Goal: Task Accomplishment & Management: Complete application form

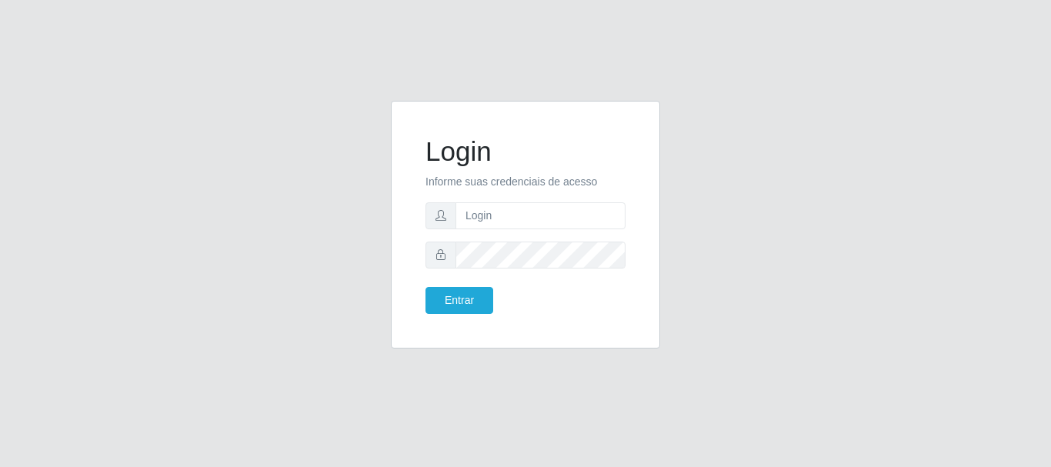
type input "[PERSON_NAME]@[PERSON_NAME]"
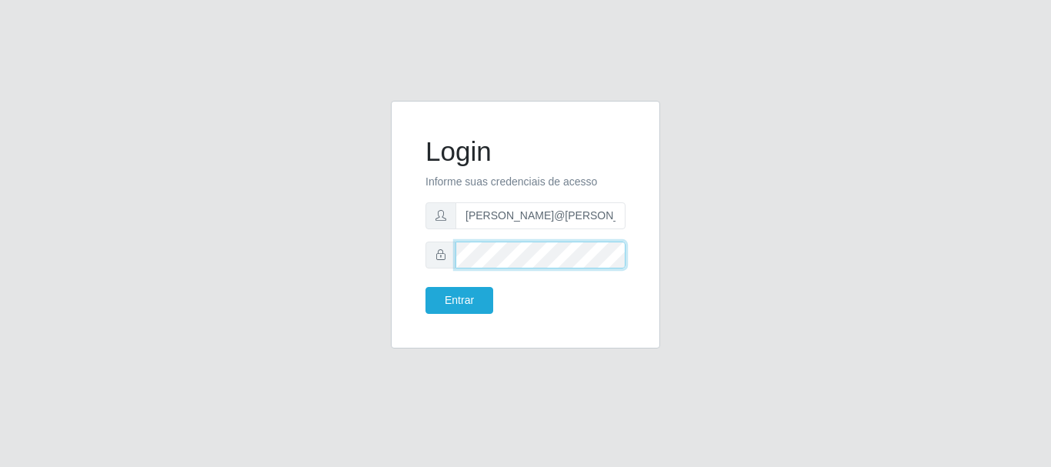
click at [425, 287] on button "Entrar" at bounding box center [459, 300] width 68 height 27
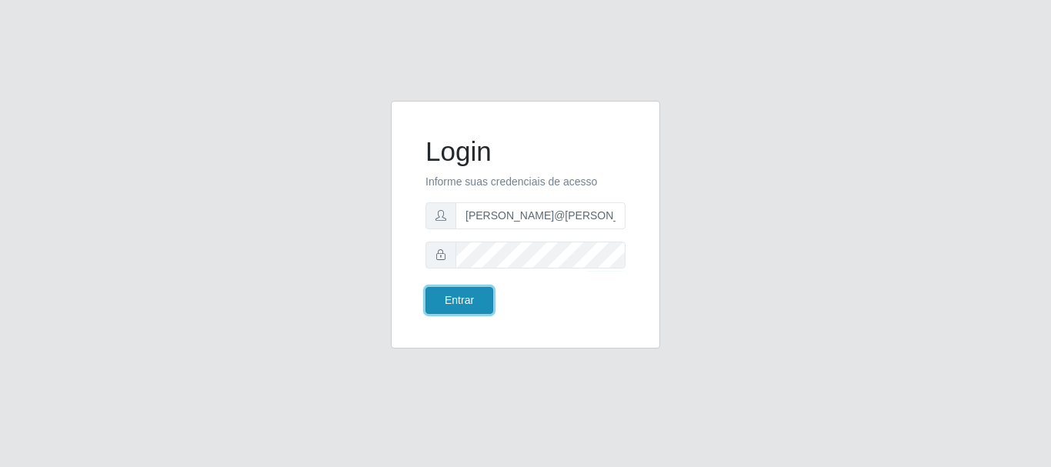
click at [478, 306] on button "Entrar" at bounding box center [459, 300] width 68 height 27
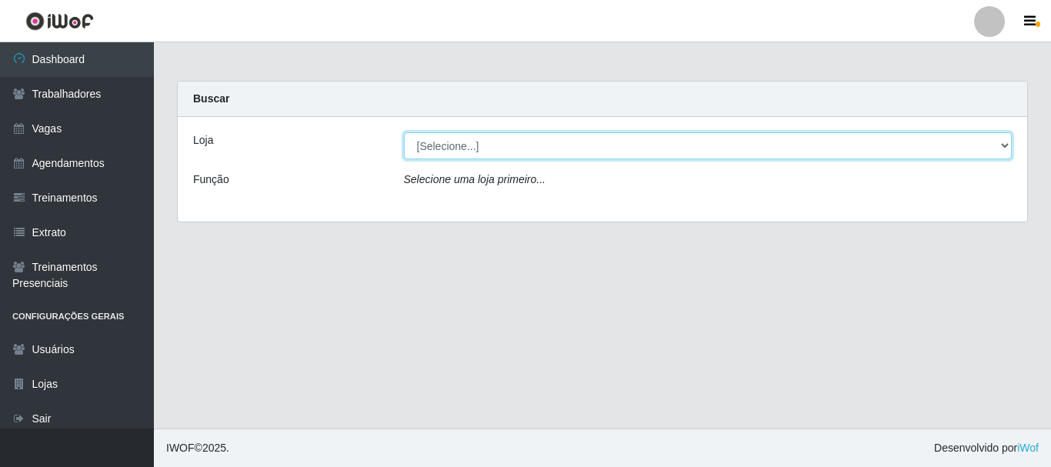
click at [492, 157] on select "[Selecione...] [GEOGRAPHIC_DATA]" at bounding box center [708, 145] width 608 height 27
select select "279"
click at [404, 132] on select "[Selecione...] [GEOGRAPHIC_DATA]" at bounding box center [708, 145] width 608 height 27
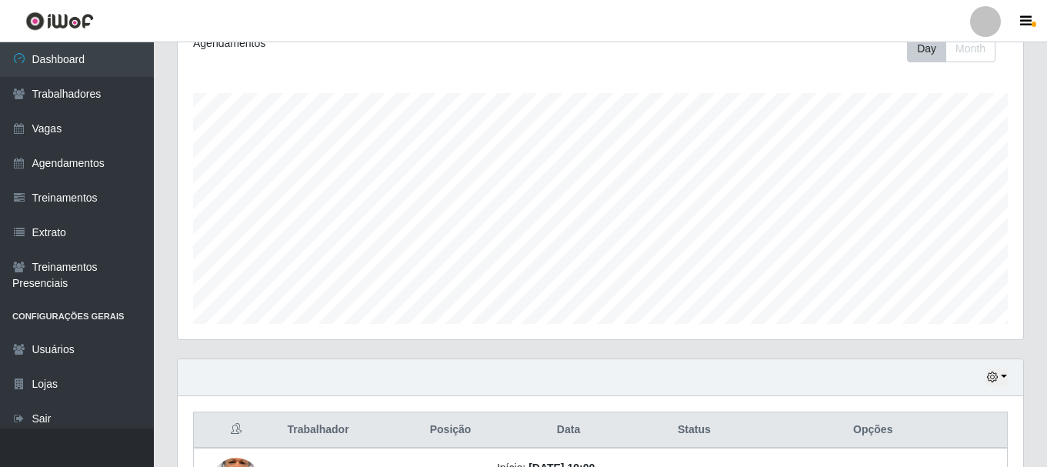
scroll to position [118, 0]
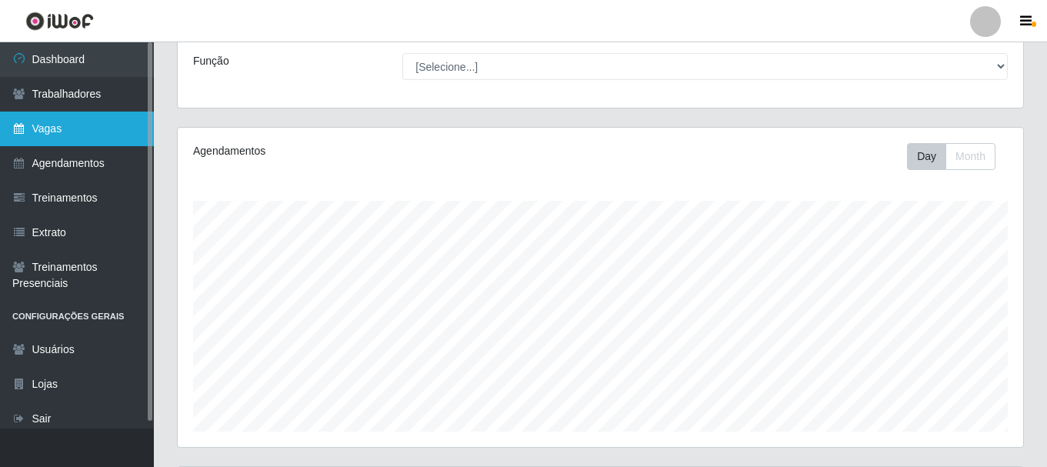
click at [68, 120] on link "Vagas" at bounding box center [77, 129] width 154 height 35
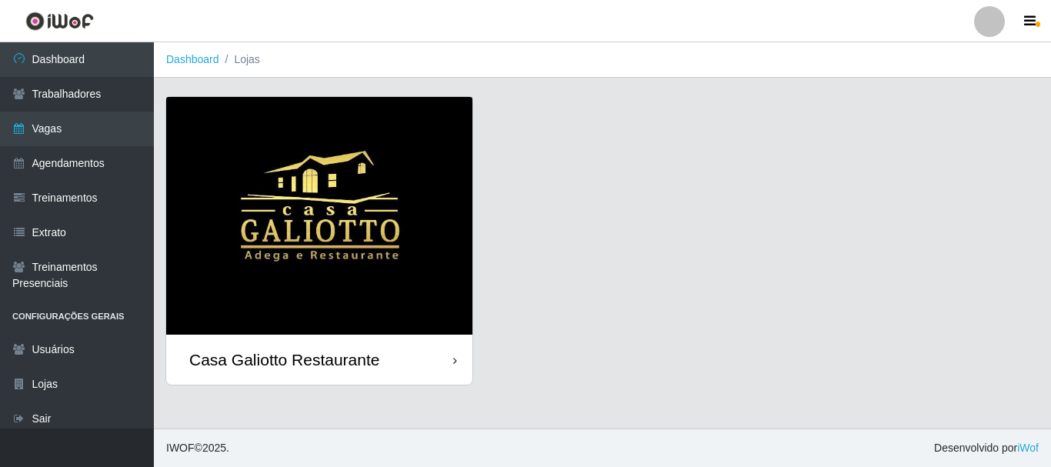
click at [375, 249] on img at bounding box center [319, 216] width 306 height 238
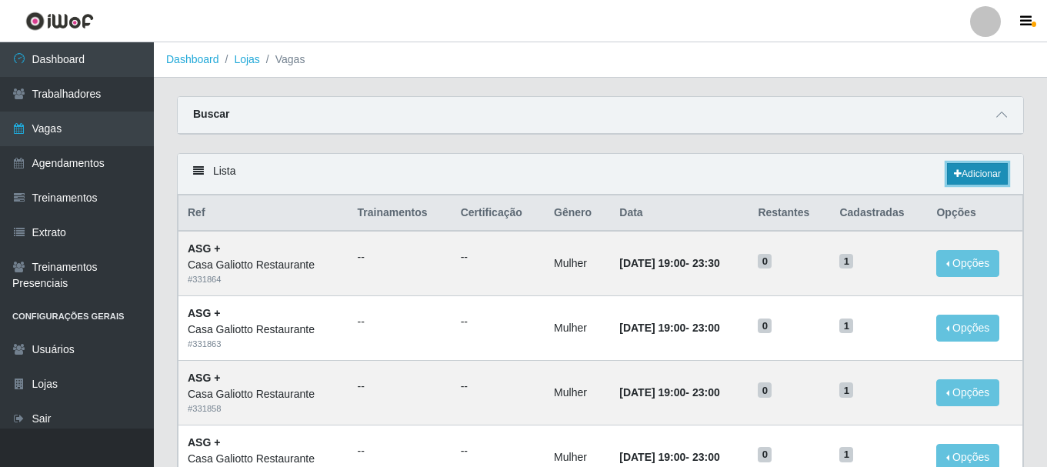
click at [966, 171] on link "Adicionar" at bounding box center [977, 174] width 61 height 22
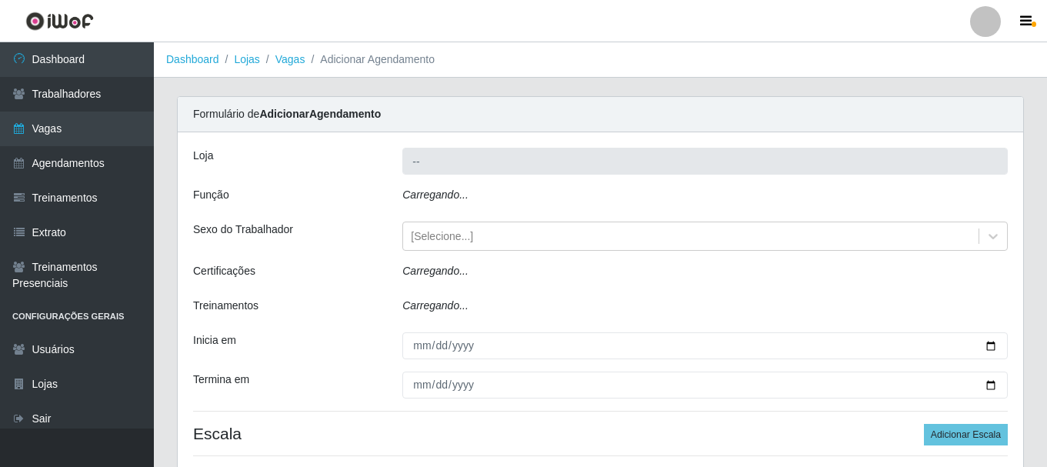
type input "Casa Galiotto Restaurante"
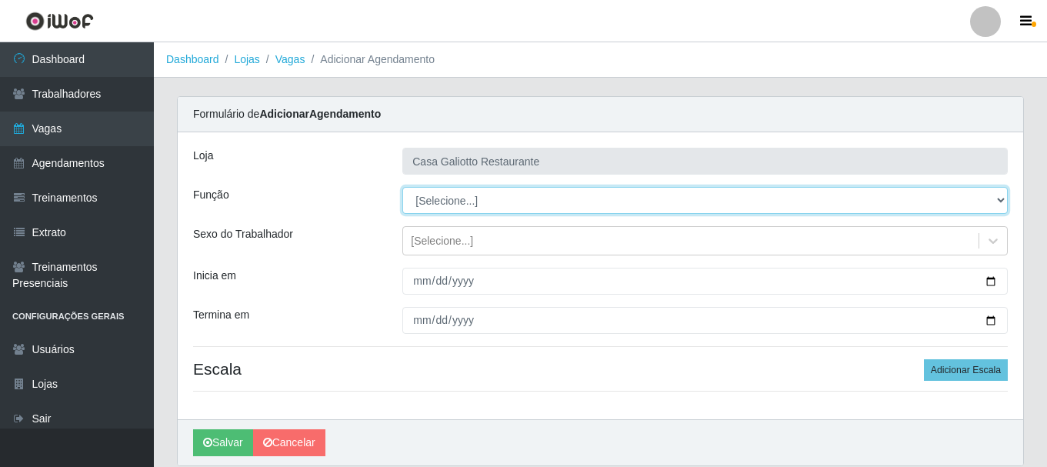
click at [476, 202] on select "[Selecione...] ASG ASG + ASG ++ Auxiliar de Cozinha Auxiliar de Cozinha + Auxil…" at bounding box center [704, 200] width 605 height 27
select select "80"
click at [402, 187] on select "[Selecione...] ASG ASG + ASG ++ Auxiliar de Cozinha Auxiliar de Cozinha + Auxil…" at bounding box center [704, 200] width 605 height 27
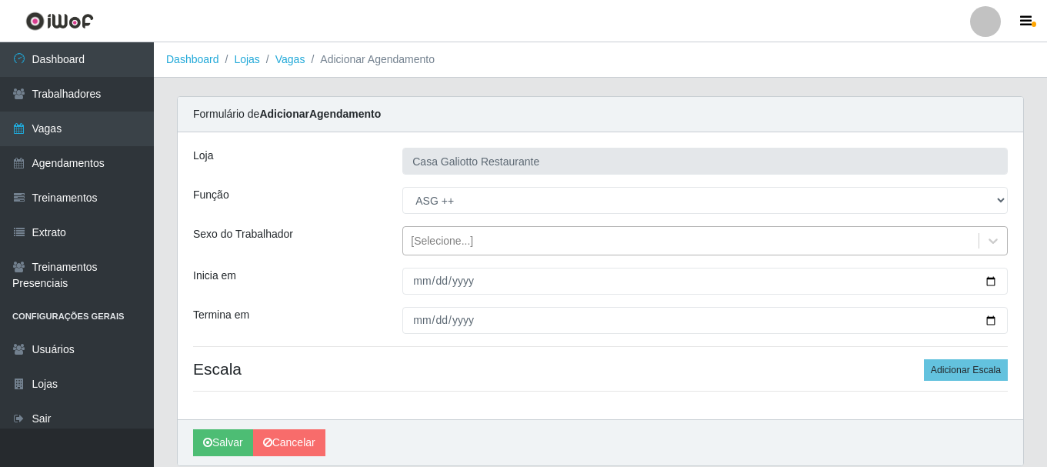
drag, startPoint x: 555, startPoint y: 242, endPoint x: 558, endPoint y: 257, distance: 15.9
click at [555, 244] on div "[Selecione...]" at bounding box center [690, 240] width 575 height 25
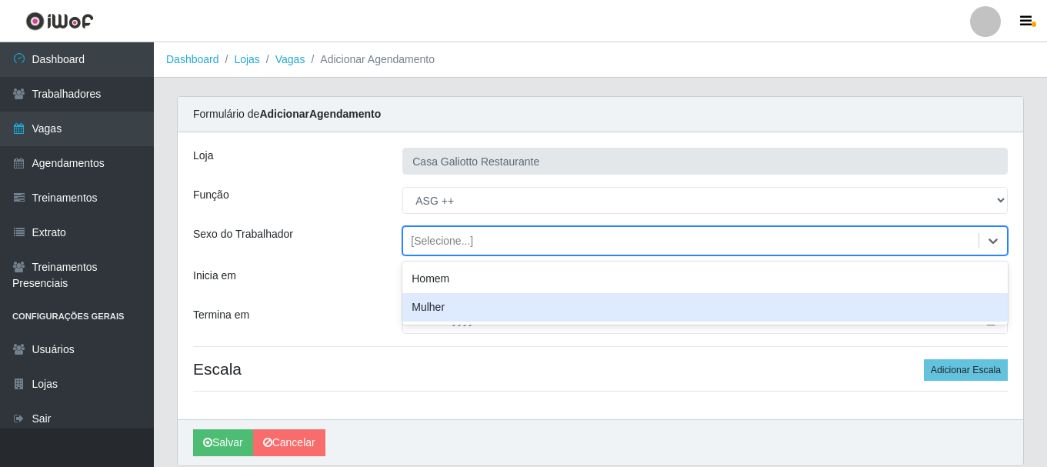
click at [545, 310] on div "Mulher" at bounding box center [704, 307] width 605 height 28
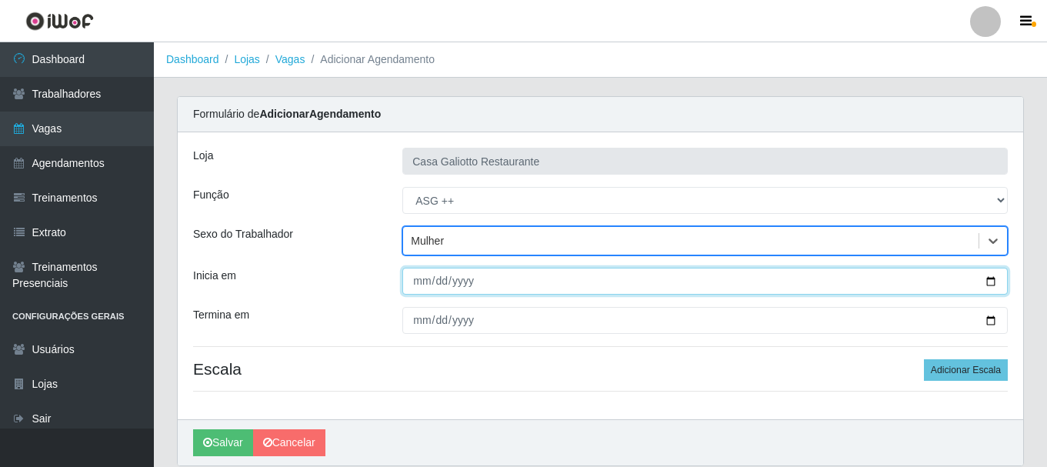
click at [994, 284] on input "Inicia em" at bounding box center [704, 281] width 605 height 27
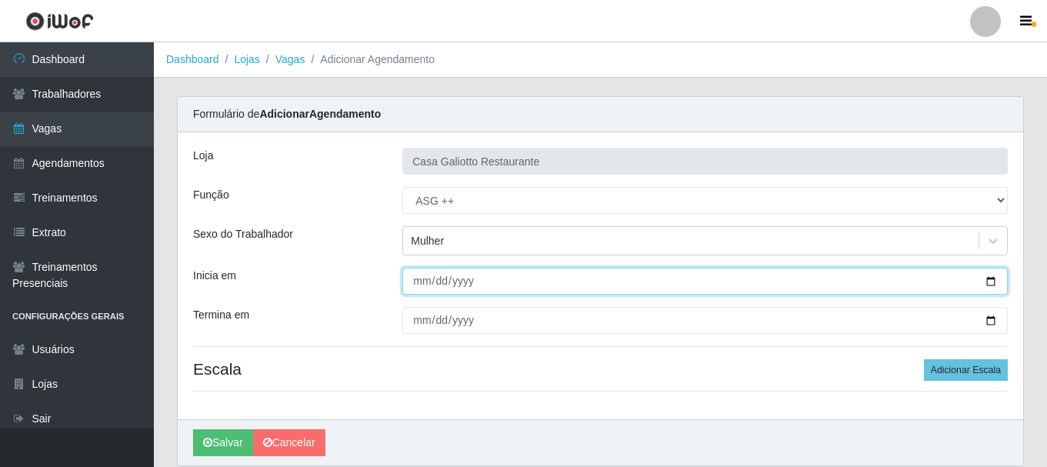
type input "[DATE]"
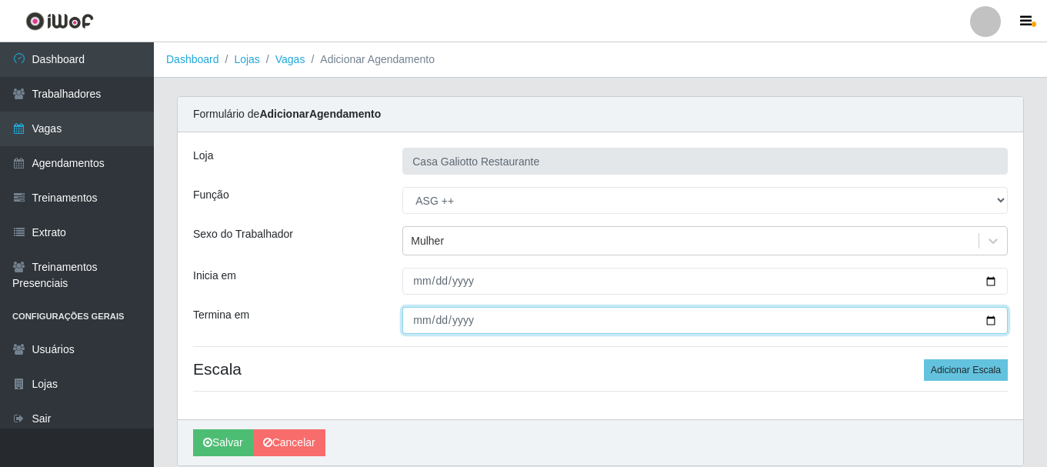
click at [994, 321] on input "Termina em" at bounding box center [704, 320] width 605 height 27
type input "[DATE]"
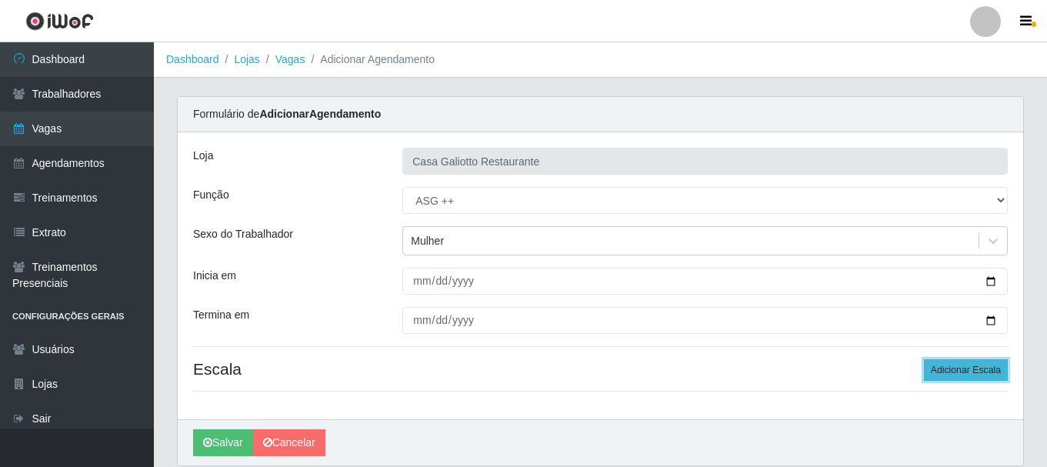
click at [941, 365] on button "Adicionar Escala" at bounding box center [966, 370] width 84 height 22
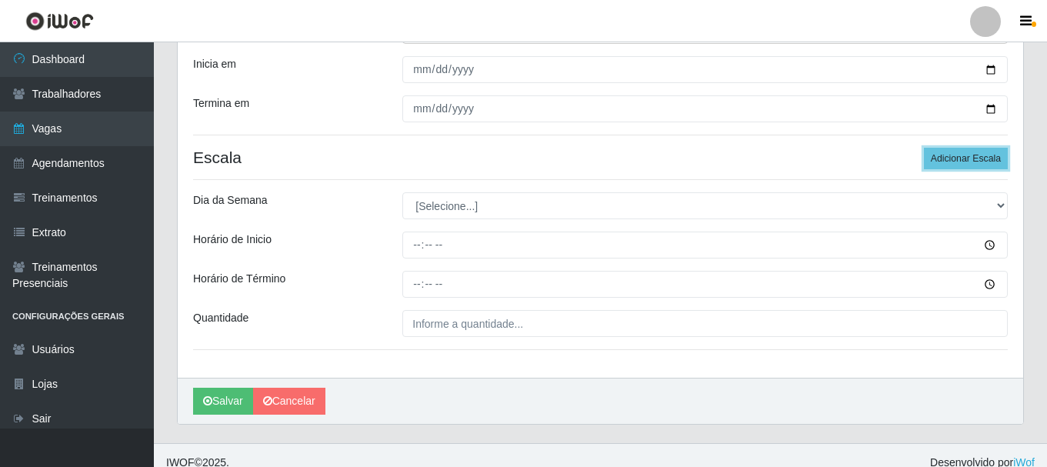
scroll to position [226, 0]
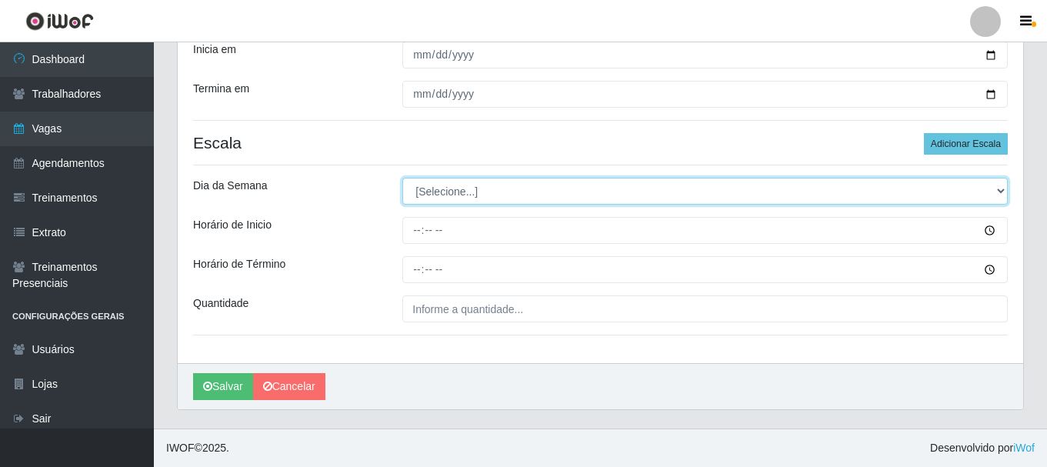
click at [418, 203] on select "[Selecione...] Segunda Terça Quarta Quinta Sexta Sábado Domingo" at bounding box center [704, 191] width 605 height 27
select select "6"
click at [402, 178] on select "[Selecione...] Segunda Terça Quarta Quinta Sexta Sábado Domingo" at bounding box center [704, 191] width 605 height 27
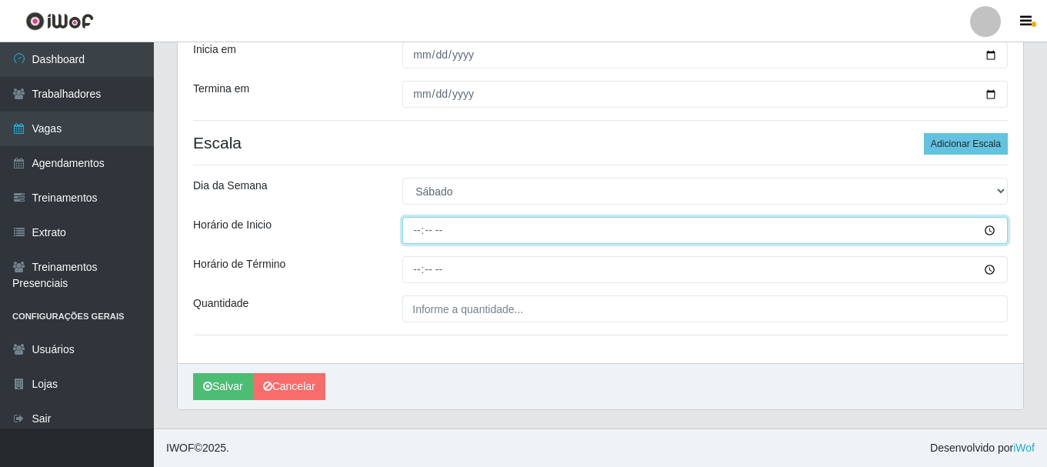
click at [456, 225] on input "Horário de Inicio" at bounding box center [704, 230] width 605 height 27
type input "19:00"
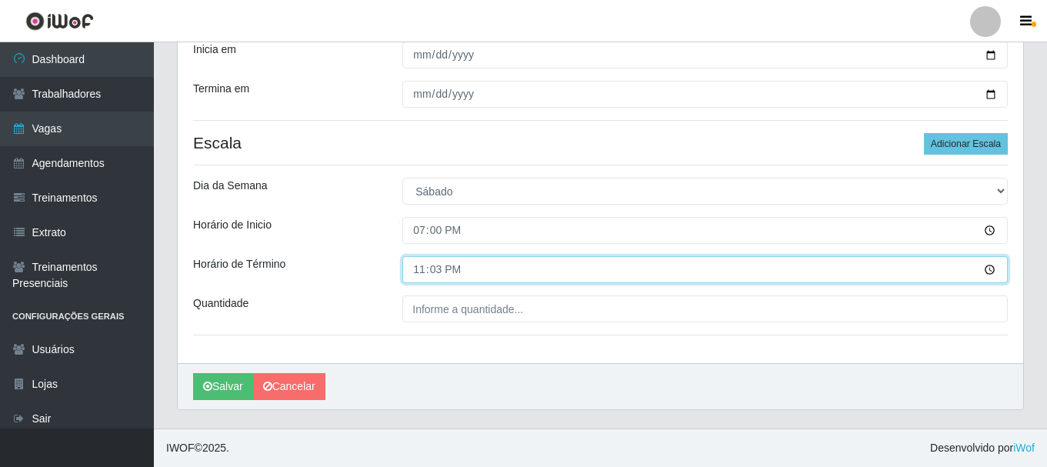
type input "23:30"
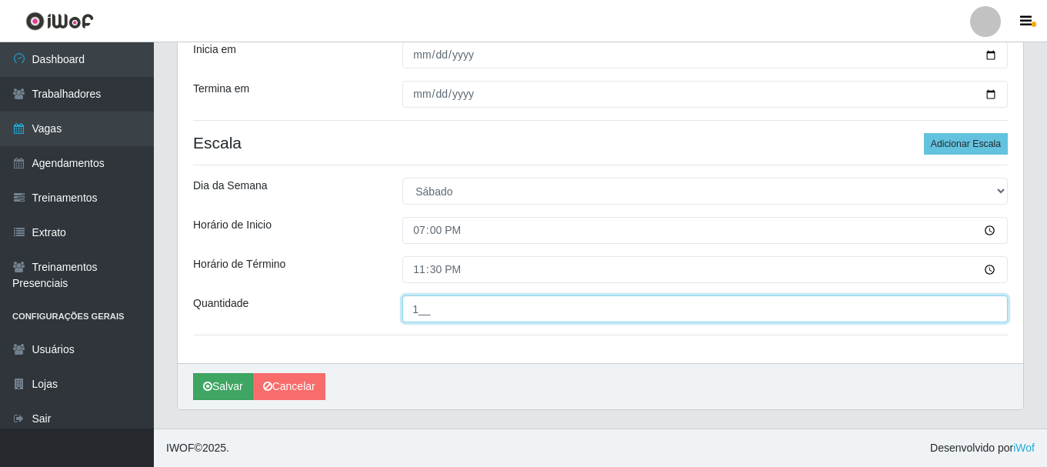
type input "1__"
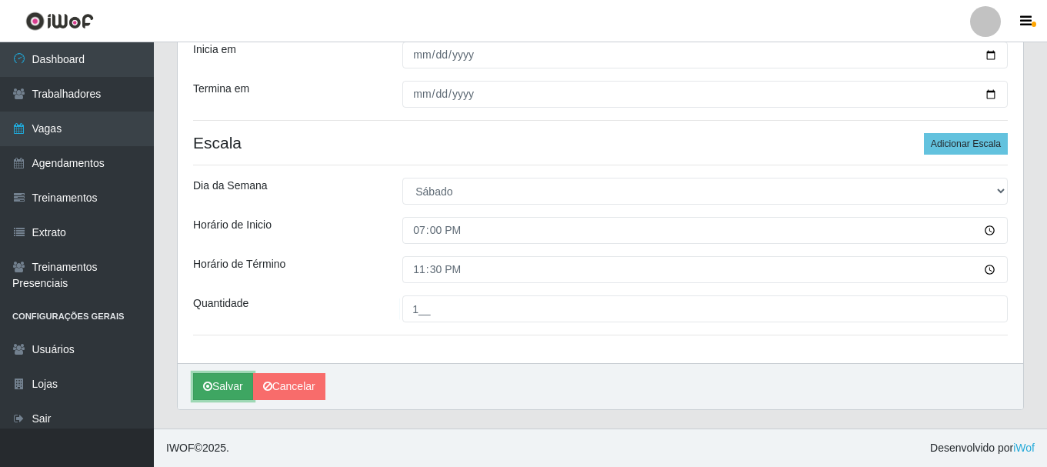
click at [204, 389] on icon "submit" at bounding box center [207, 386] width 9 height 11
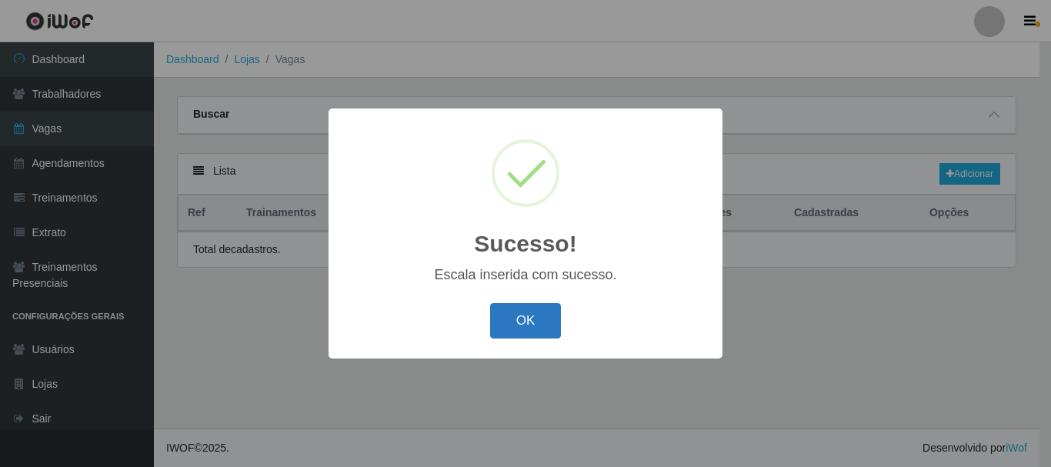
click at [508, 317] on button "OK" at bounding box center [526, 321] width 72 height 36
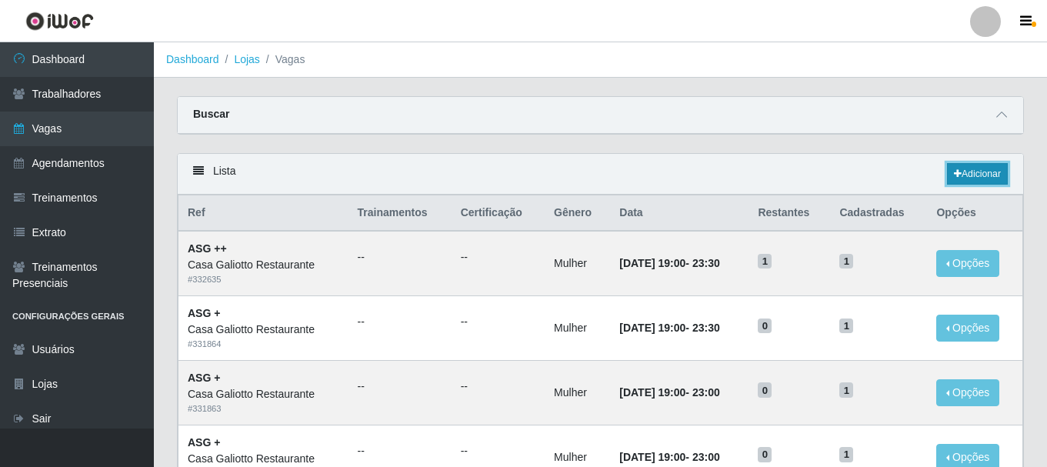
click at [962, 168] on link "Adicionar" at bounding box center [977, 174] width 61 height 22
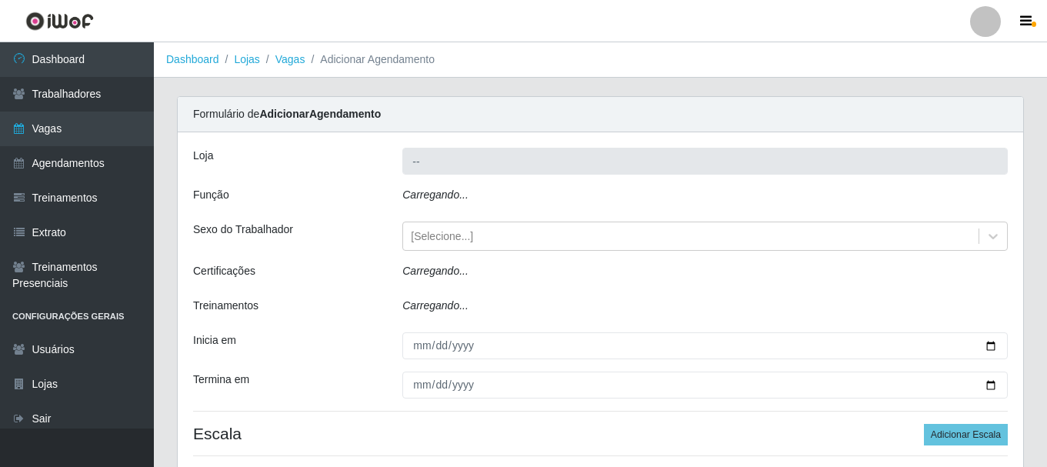
type input "Casa Galiotto Restaurante"
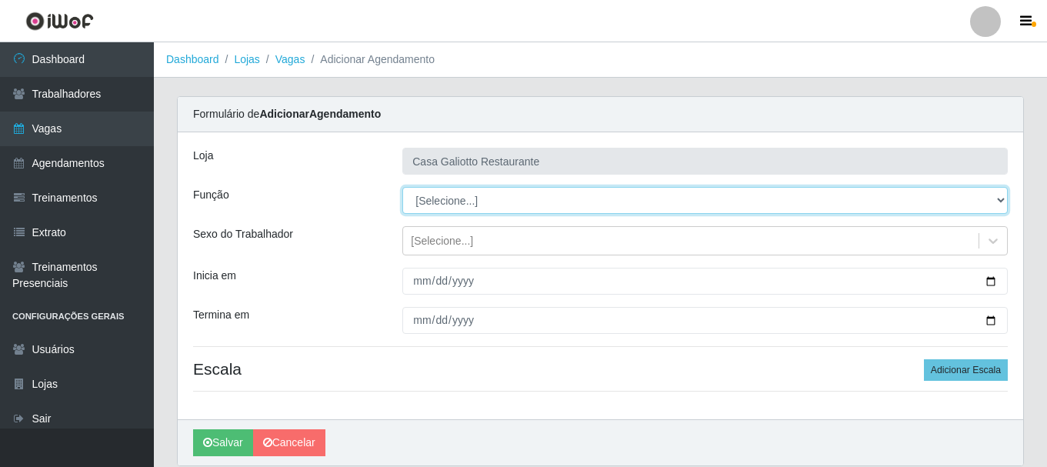
click at [481, 207] on select "[Selecione...] ASG ASG + ASG ++ Auxiliar de Cozinha Auxiliar de Cozinha + Auxil…" at bounding box center [704, 200] width 605 height 27
select select "80"
click at [402, 187] on select "[Selecione...] ASG ASG + ASG ++ Auxiliar de Cozinha Auxiliar de Cozinha + Auxil…" at bounding box center [704, 200] width 605 height 27
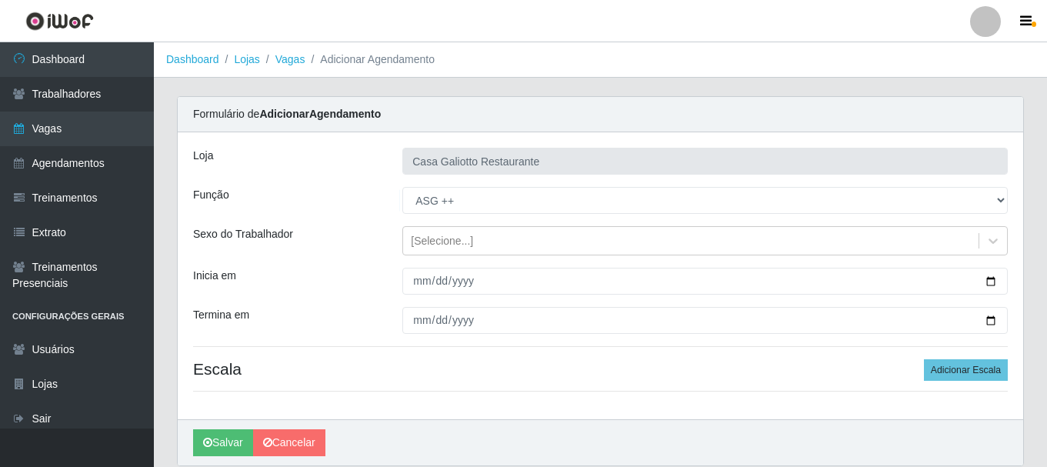
drag, startPoint x: 535, startPoint y: 247, endPoint x: 538, endPoint y: 260, distance: 13.3
click at [535, 251] on div "[Selecione...]" at bounding box center [690, 240] width 575 height 25
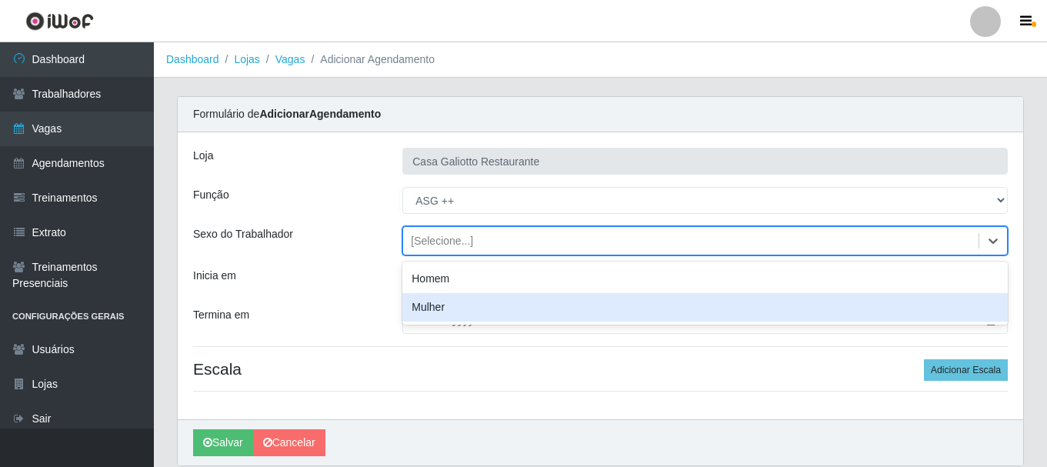
click at [533, 307] on div "Mulher" at bounding box center [704, 307] width 605 height 28
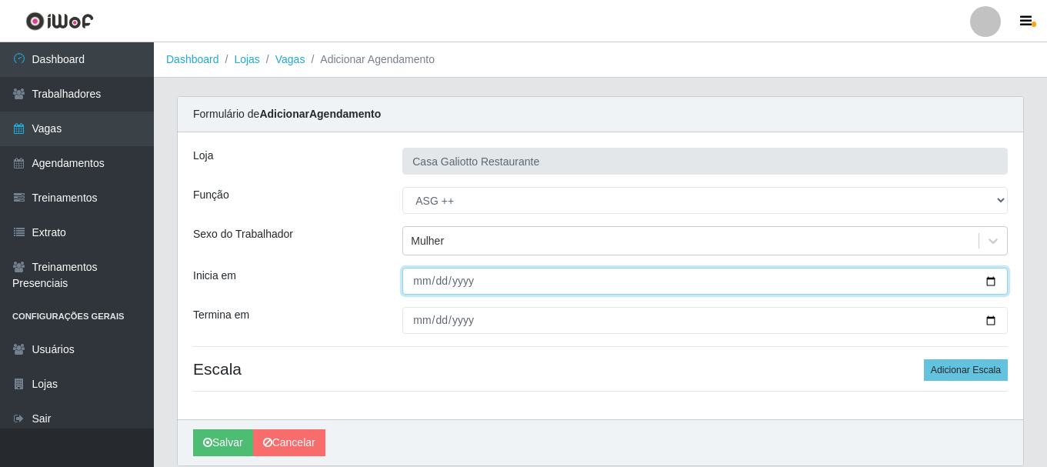
click at [991, 281] on input "Inicia em" at bounding box center [704, 281] width 605 height 27
type input "[DATE]"
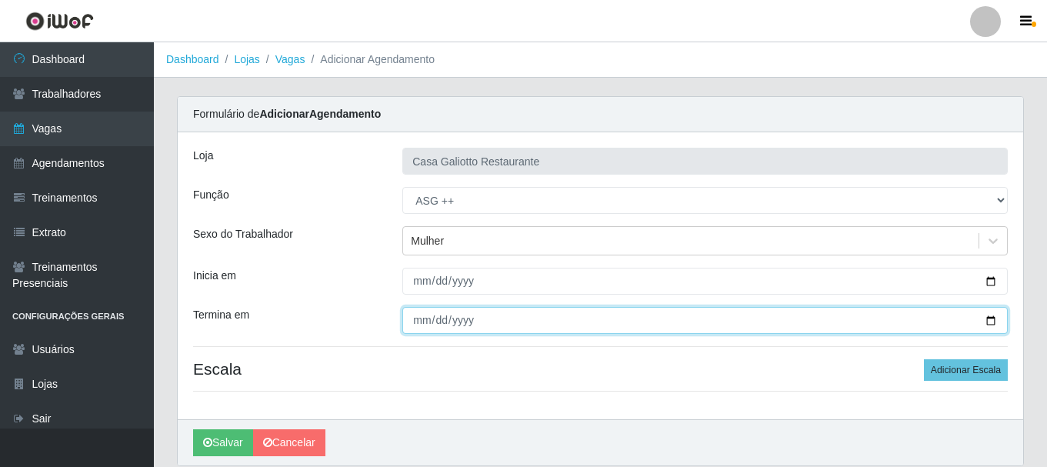
drag, startPoint x: 988, startPoint y: 319, endPoint x: 979, endPoint y: 318, distance: 8.6
click at [988, 318] on input "Termina em" at bounding box center [704, 320] width 605 height 27
type input "[DATE]"
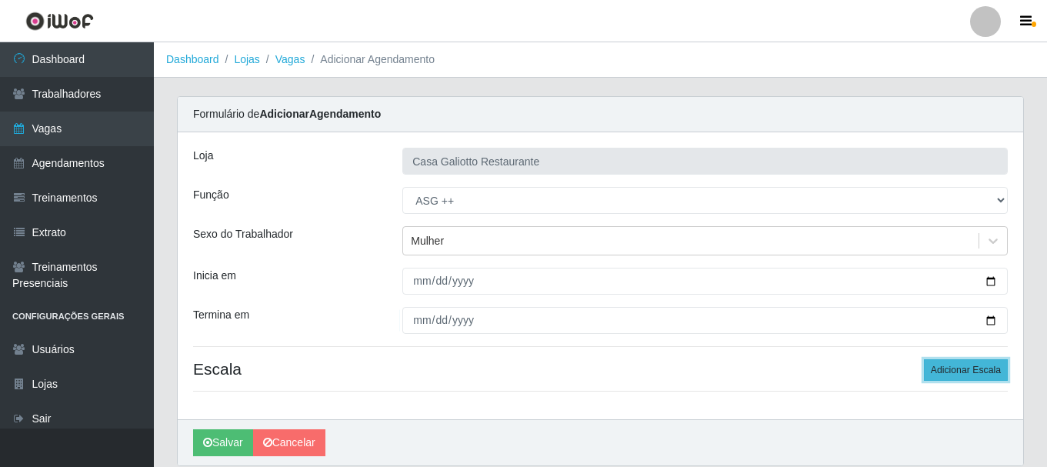
click at [978, 365] on button "Adicionar Escala" at bounding box center [966, 370] width 84 height 22
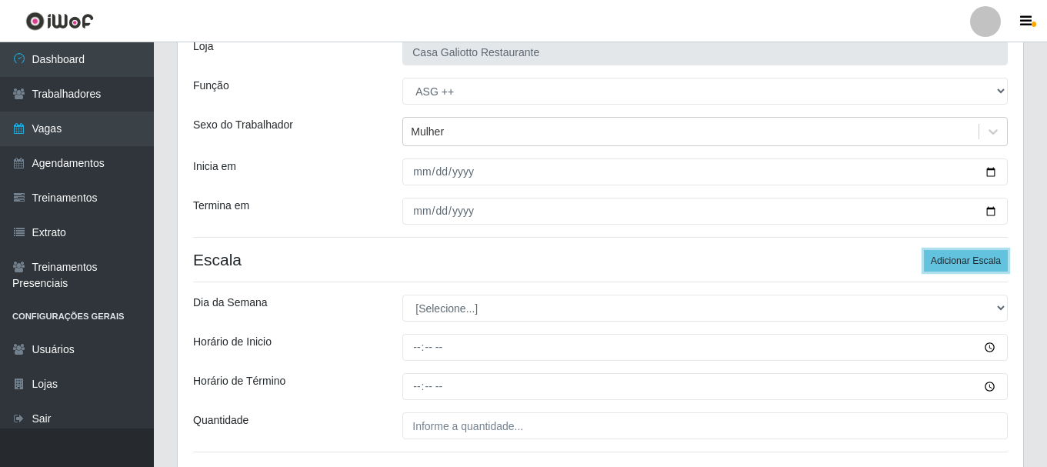
scroll to position [226, 0]
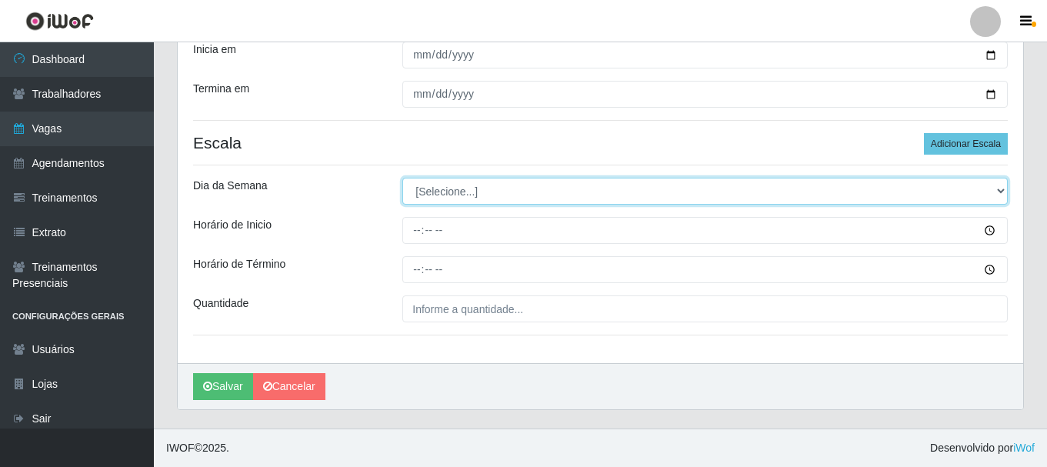
drag, startPoint x: 512, startPoint y: 182, endPoint x: 521, endPoint y: 202, distance: 22.4
click at [519, 184] on select "[Selecione...] Segunda Terça Quarta Quinta Sexta Sábado Domingo" at bounding box center [704, 191] width 605 height 27
select select "0"
click at [402, 178] on select "[Selecione...] Segunda Terça Quarta Quinta Sexta Sábado Domingo" at bounding box center [704, 191] width 605 height 27
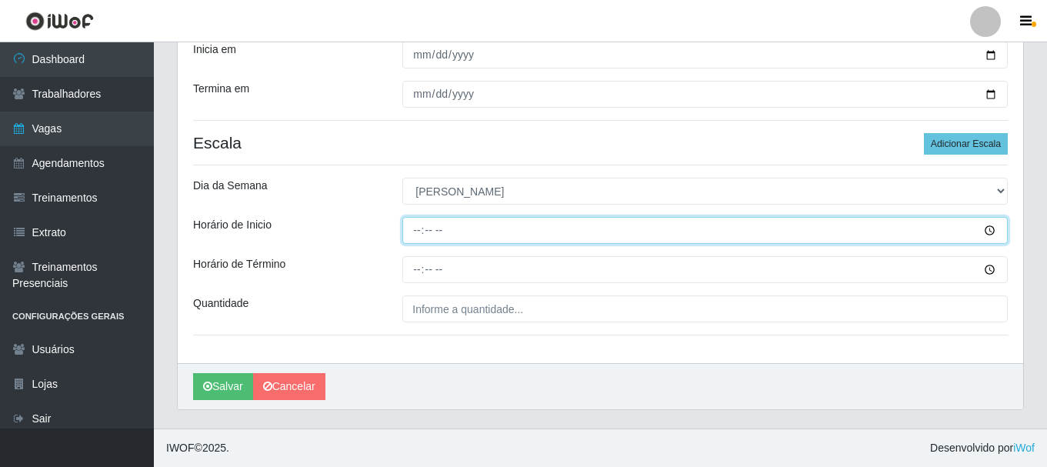
click at [423, 232] on input "Horário de Inicio" at bounding box center [704, 230] width 605 height 27
type input "19:00"
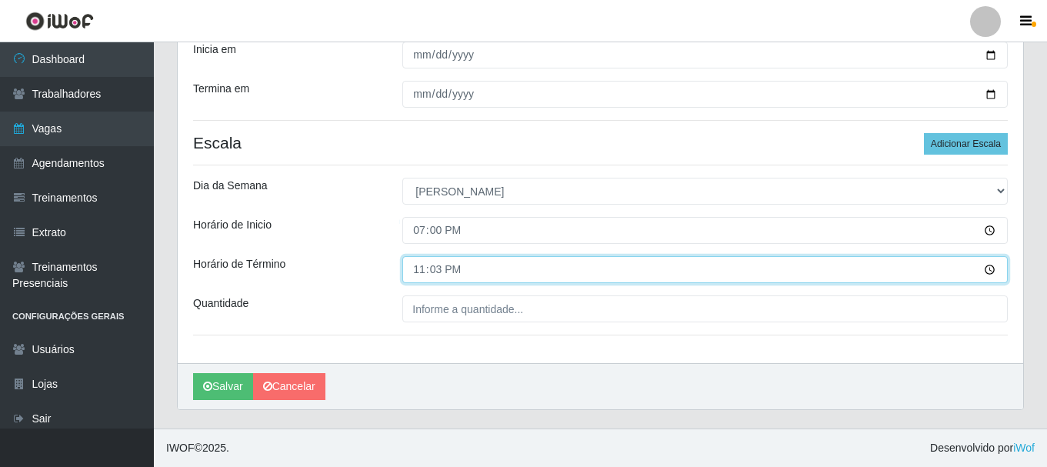
type input "23:30"
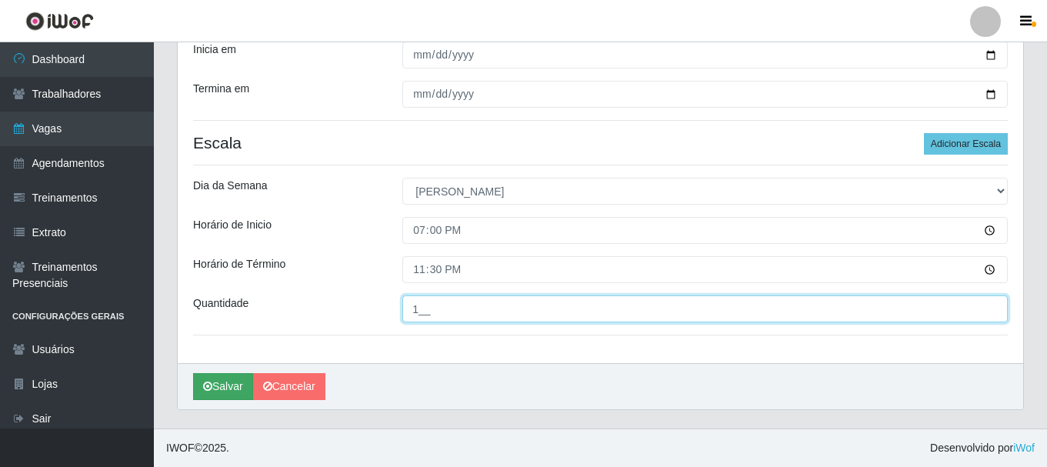
type input "1__"
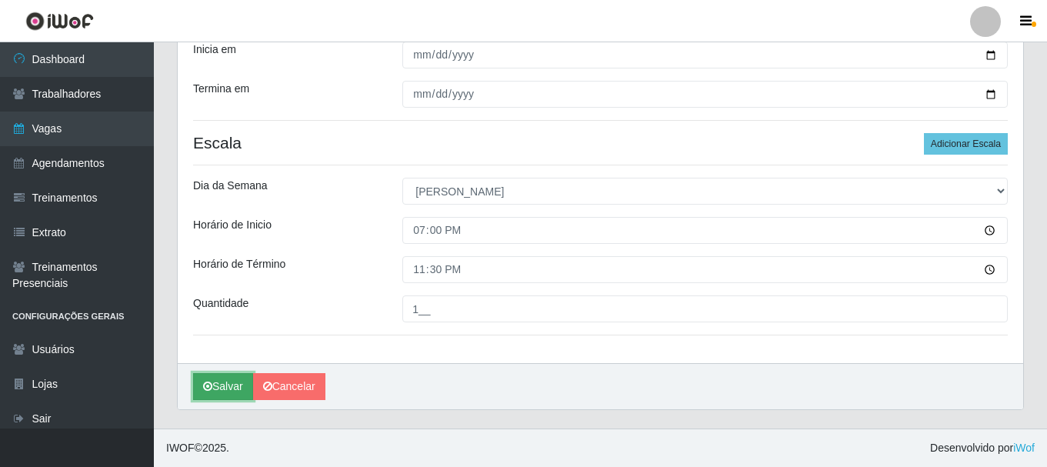
click at [225, 385] on button "Salvar" at bounding box center [223, 386] width 60 height 27
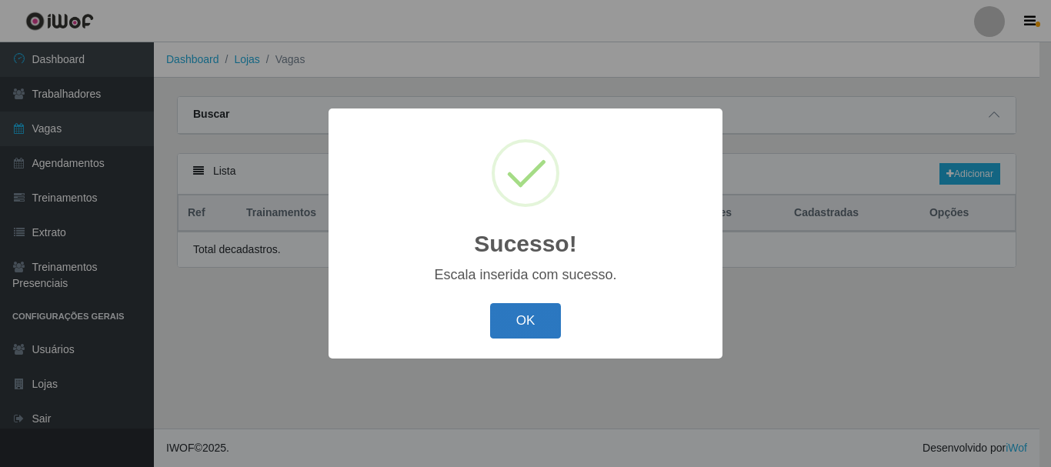
click at [520, 335] on button "OK" at bounding box center [526, 321] width 72 height 36
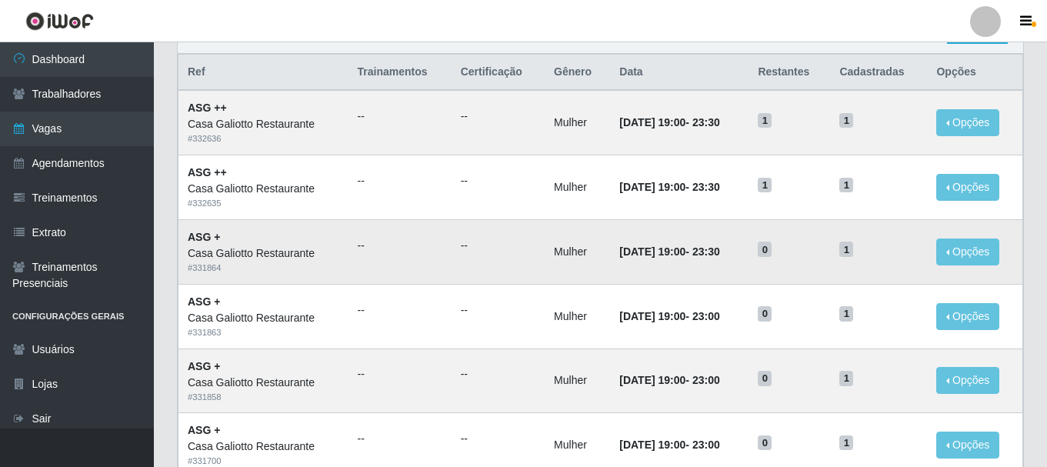
scroll to position [154, 0]
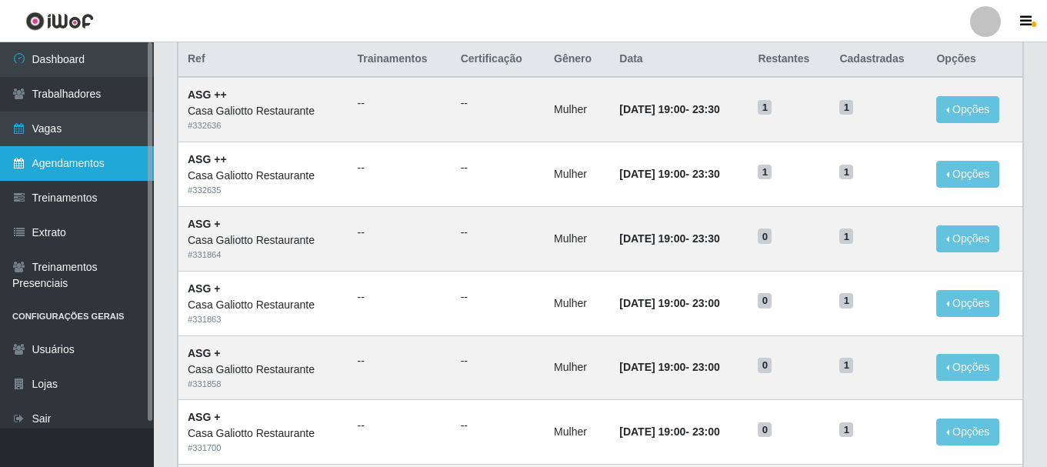
click at [126, 168] on link "Agendamentos" at bounding box center [77, 163] width 154 height 35
